Goal: Communication & Community: Answer question/provide support

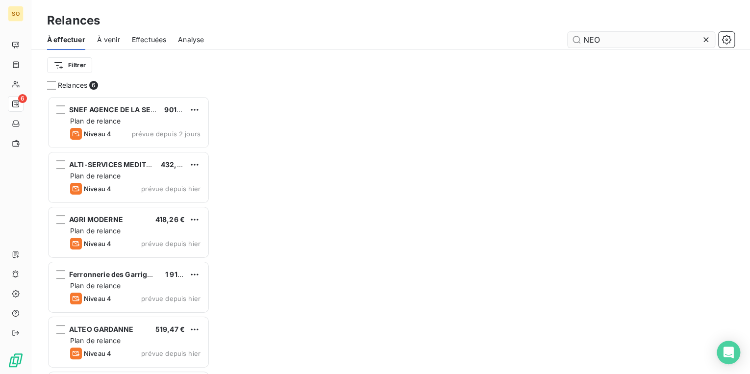
scroll to position [272, 157]
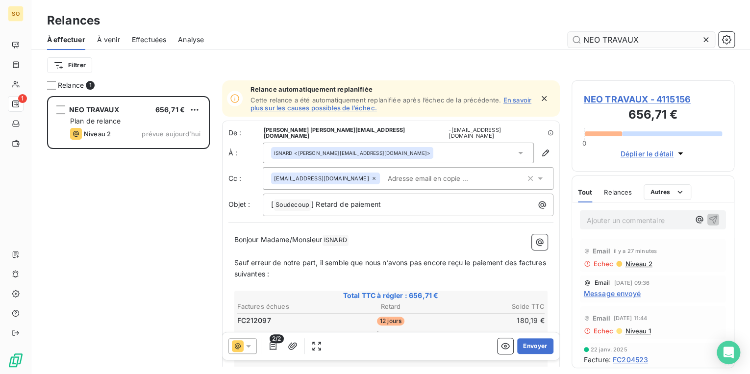
scroll to position [272, 157]
type input "NEO TRAVAUX"
click at [605, 101] on span "NEO TRAVAUX - 4115156" at bounding box center [652, 99] width 139 height 13
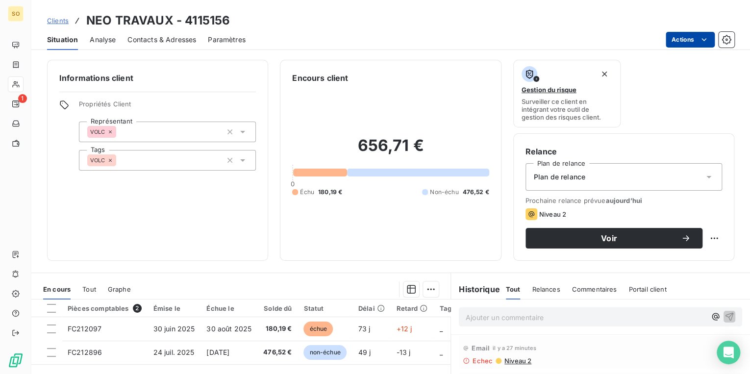
click at [682, 42] on html "SO 1 Clients NEO TRAVAUX - 4115156 Situation Analyse Contacts & Adresses Paramè…" at bounding box center [375, 187] width 750 height 374
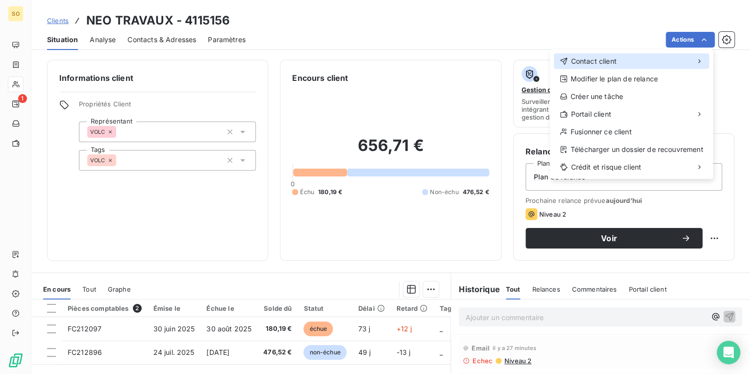
click at [576, 62] on span "Contact client" at bounding box center [593, 61] width 46 height 10
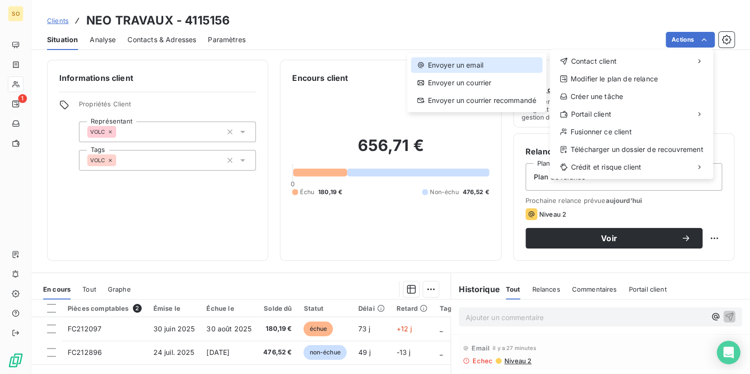
click at [461, 63] on div "Envoyer un email" at bounding box center [476, 65] width 131 height 16
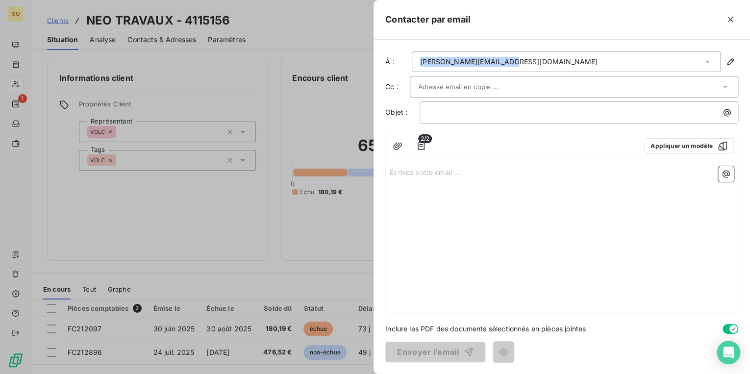
drag, startPoint x: 524, startPoint y: 60, endPoint x: 414, endPoint y: 60, distance: 109.7
click at [414, 60] on div "[PERSON_NAME][EMAIL_ADDRESS][DOMAIN_NAME]" at bounding box center [566, 61] width 309 height 21
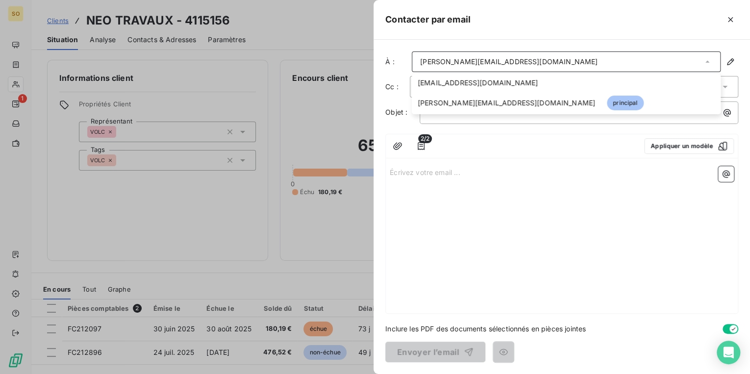
click at [84, 212] on div at bounding box center [375, 187] width 750 height 374
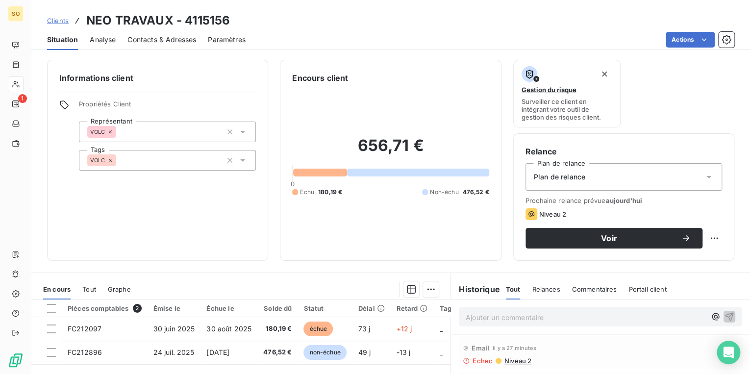
click at [155, 39] on span "Contacts & Adresses" at bounding box center [161, 40] width 69 height 10
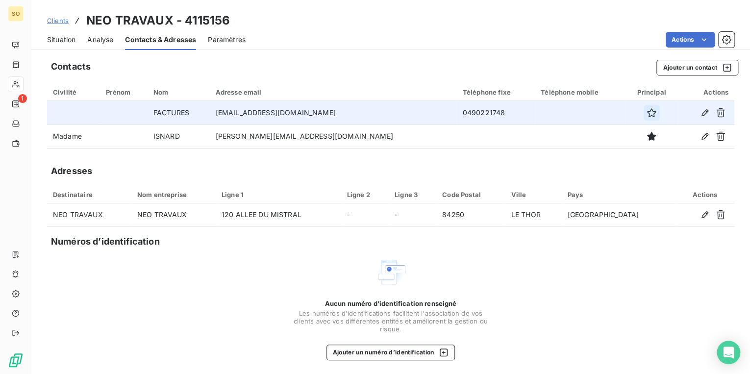
click at [646, 114] on icon "button" at bounding box center [651, 113] width 10 height 10
click at [662, 40] on html "SO 1 Clients NEO TRAVAUX - 4115156 Situation Analyse Contacts & Adresses Paramè…" at bounding box center [375, 187] width 750 height 374
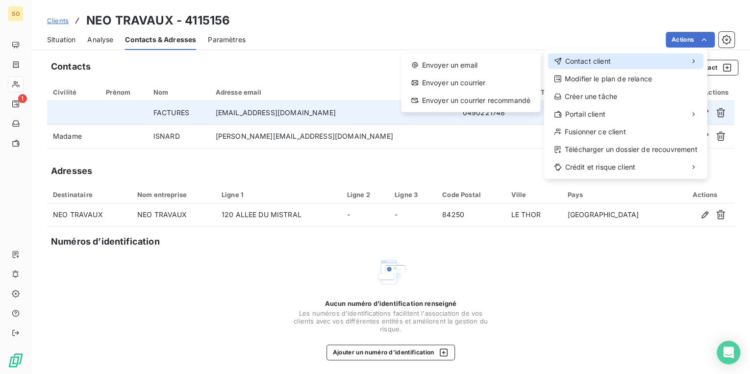
click at [569, 60] on span "Contact client" at bounding box center [587, 61] width 46 height 10
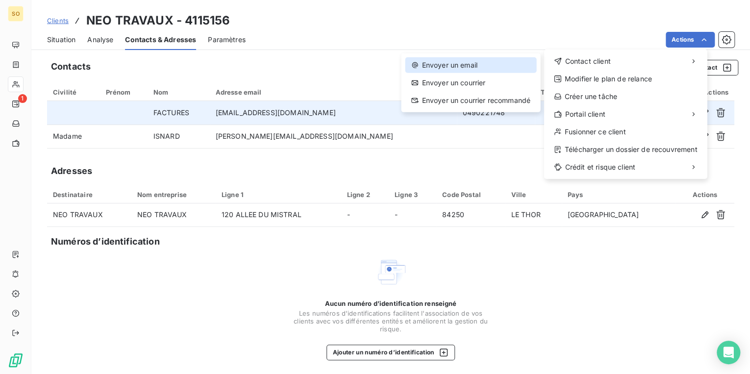
click at [478, 67] on div "Envoyer un email" at bounding box center [470, 65] width 131 height 16
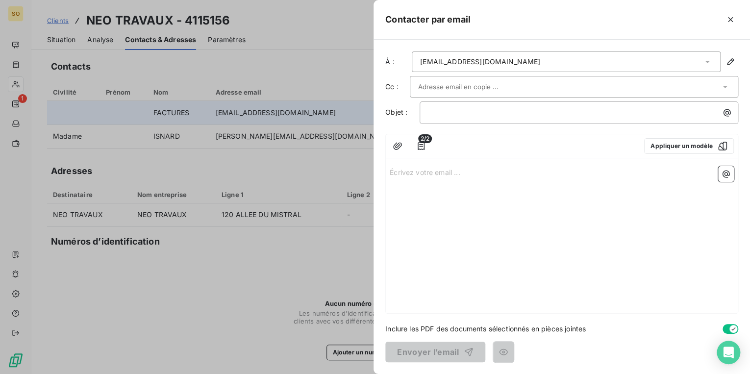
click at [455, 84] on input "text" at bounding box center [470, 86] width 105 height 15
click at [457, 88] on input "text" at bounding box center [470, 86] width 105 height 15
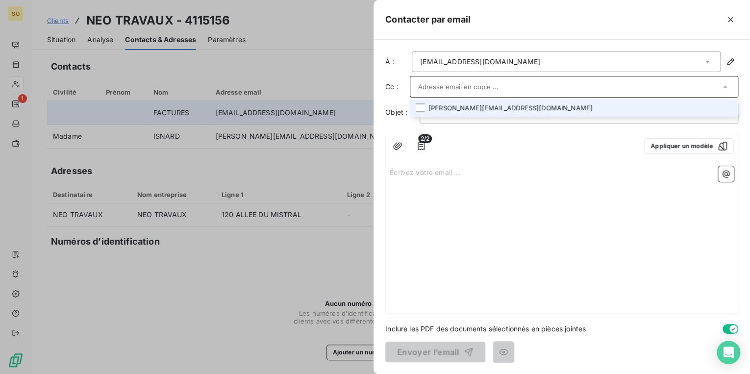
paste input "[EMAIL_ADDRESS][DOMAIN_NAME]"
type input "[EMAIL_ADDRESS][DOMAIN_NAME]"
click at [458, 106] on li "[EMAIL_ADDRESS][DOMAIN_NAME]" at bounding box center [574, 107] width 328 height 17
click at [421, 145] on icon "button" at bounding box center [421, 147] width 10 height 10
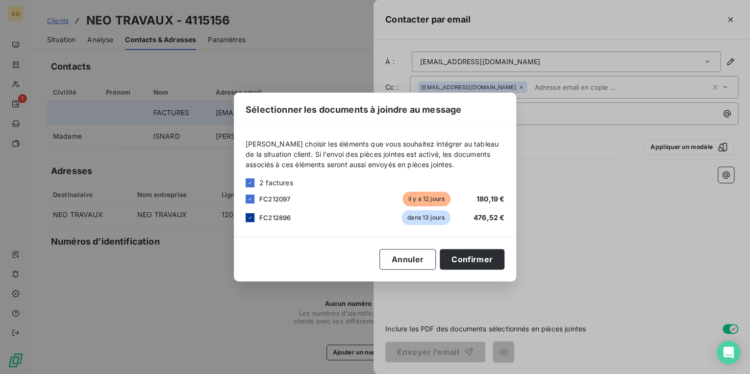
click at [252, 218] on icon at bounding box center [250, 218] width 6 height 6
click at [457, 258] on button "Confirmer" at bounding box center [471, 259] width 65 height 21
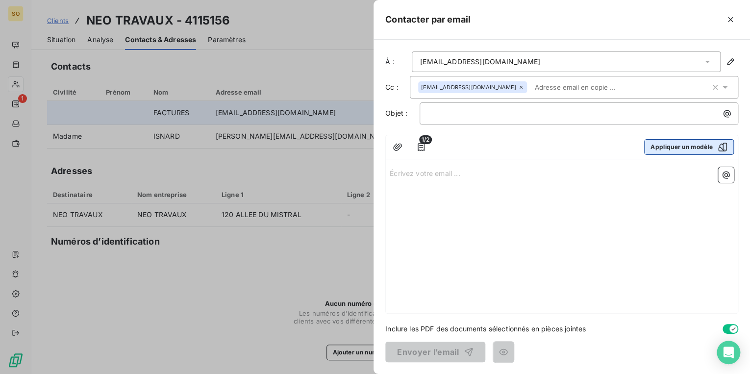
click at [671, 144] on button "Appliquer un modèle" at bounding box center [689, 147] width 90 height 16
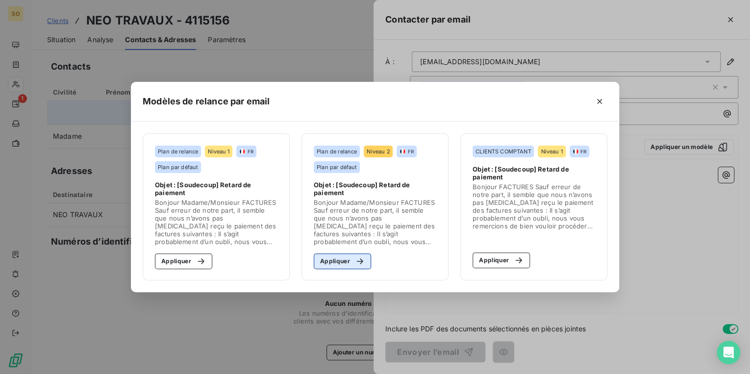
drag, startPoint x: 351, startPoint y: 260, endPoint x: 356, endPoint y: 261, distance: 4.9
click at [351, 261] on div "button" at bounding box center [357, 261] width 15 height 10
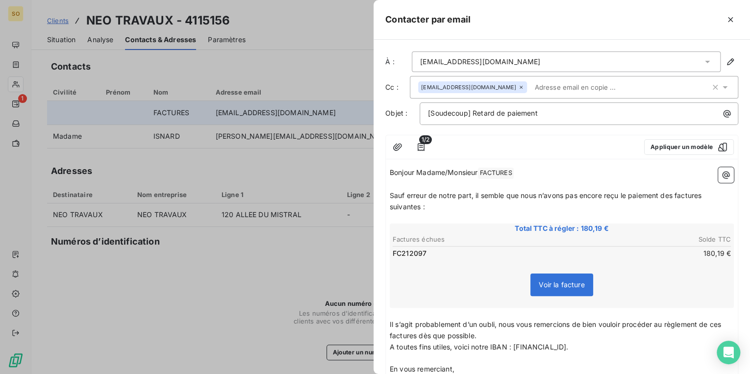
click at [674, 192] on span "Sauf erreur de notre part, il semble que nous n’avons pas encore reçu le paieme…" at bounding box center [546, 201] width 314 height 20
click at [707, 194] on span "Sauf erreur de notre part, il semble que nous n’avons pas encore reçu le paieme…" at bounding box center [548, 201] width 318 height 20
click at [420, 207] on span "Sauf erreur de notre part, il semble que nous n’avons pas encore reçu le paieme…" at bounding box center [546, 201] width 314 height 20
click at [505, 168] on span "FACTURES ﻿" at bounding box center [495, 173] width 35 height 11
click at [415, 333] on span "Il s’agit probablement d’un oubli, nous vous remercions de bien vouloir procéde…" at bounding box center [555, 329] width 333 height 20
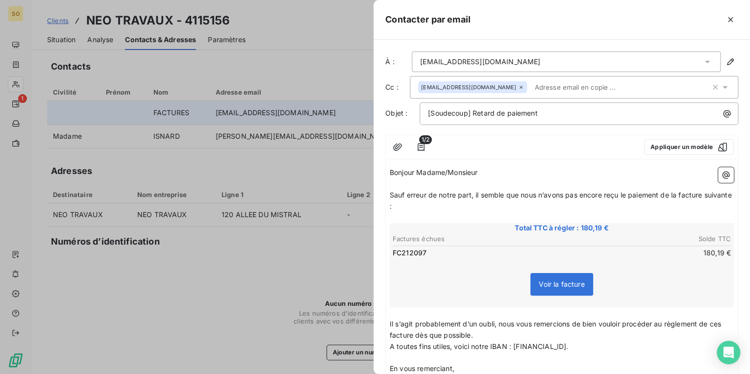
click at [723, 321] on span "Il s’agit probablement d’un oubli, nous vous remercions de bien vouloir procéde…" at bounding box center [555, 329] width 333 height 20
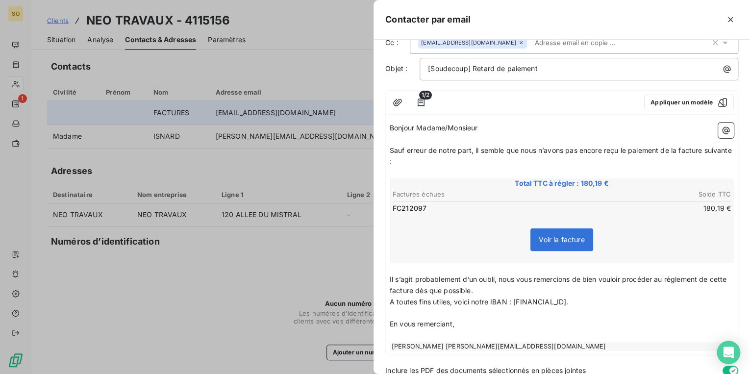
scroll to position [84, 0]
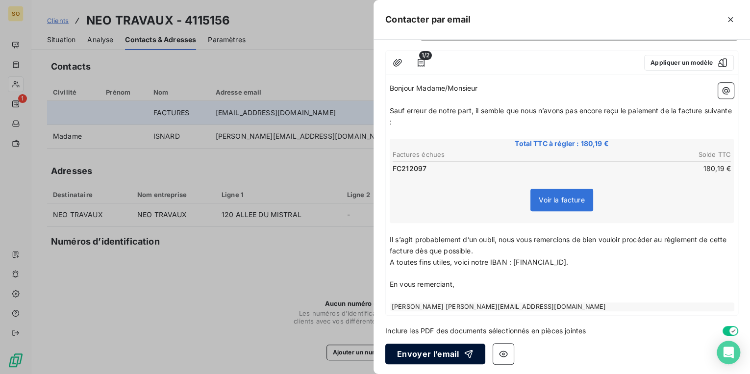
click at [437, 347] on button "Envoyer l’email" at bounding box center [435, 353] width 100 height 21
